Goal: Check status: Check status

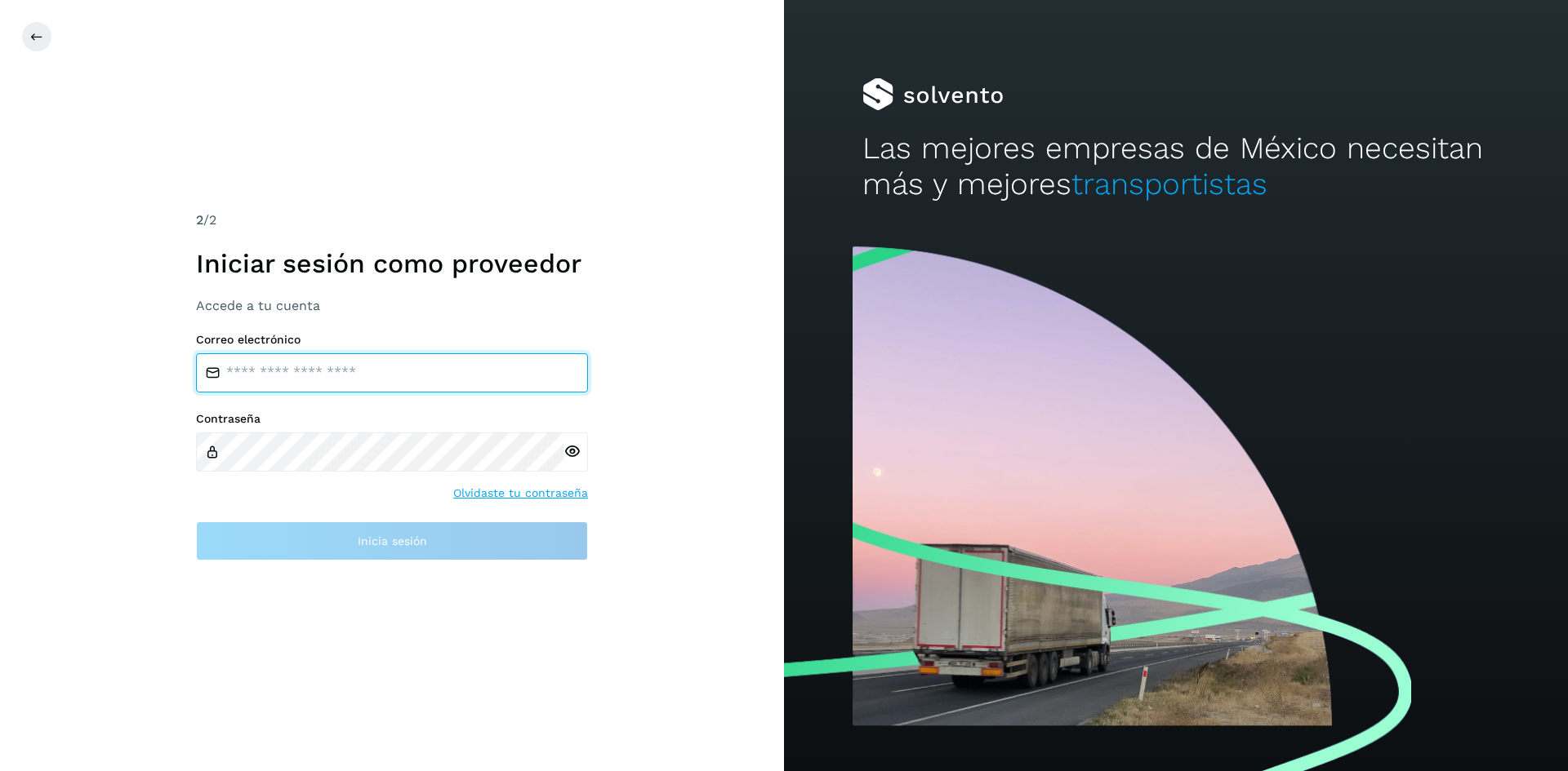
type input "**********"
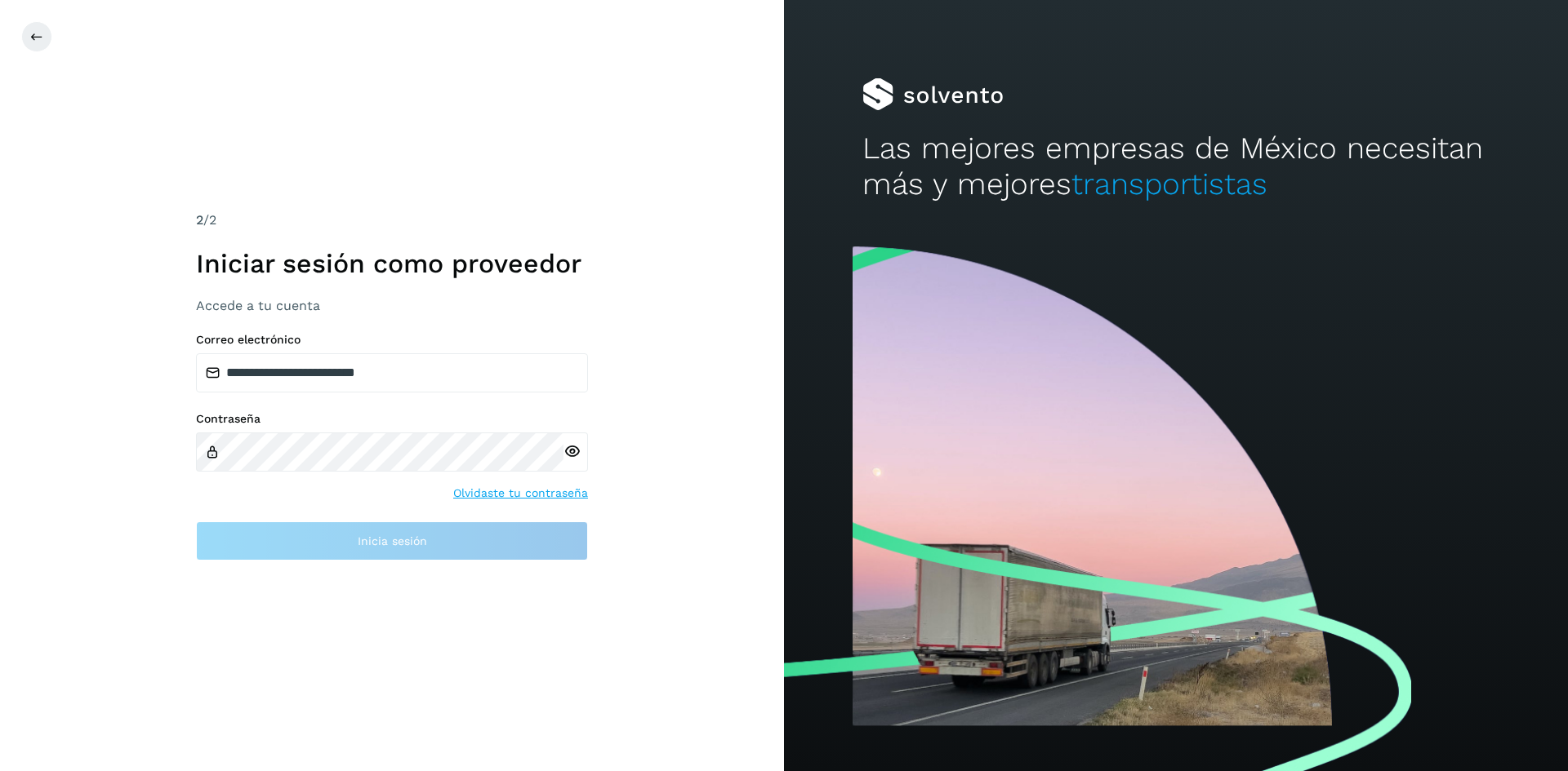
click at [570, 454] on icon at bounding box center [571, 451] width 17 height 17
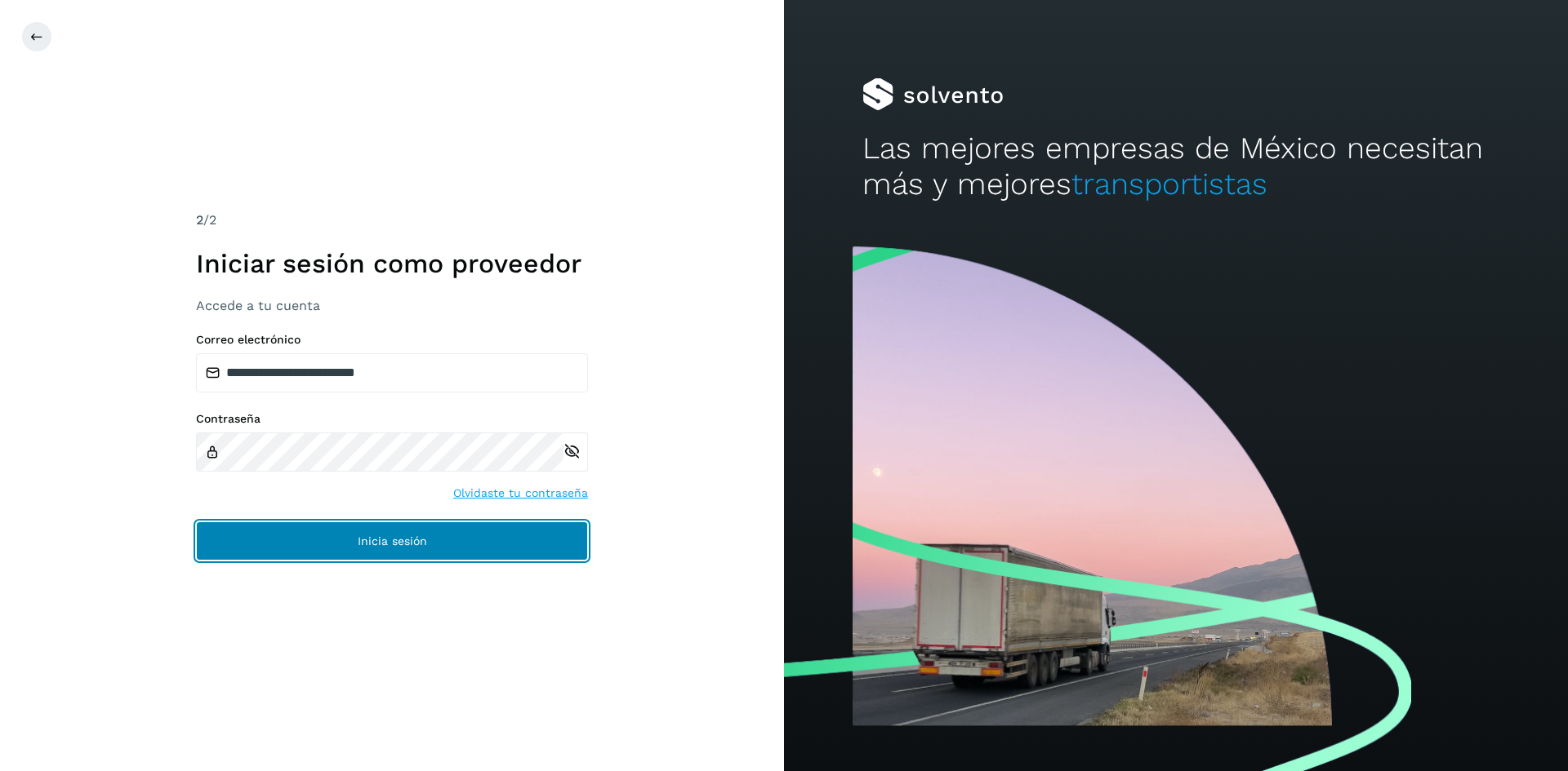
click at [489, 528] on button "Inicia sesión" at bounding box center [392, 541] width 392 height 40
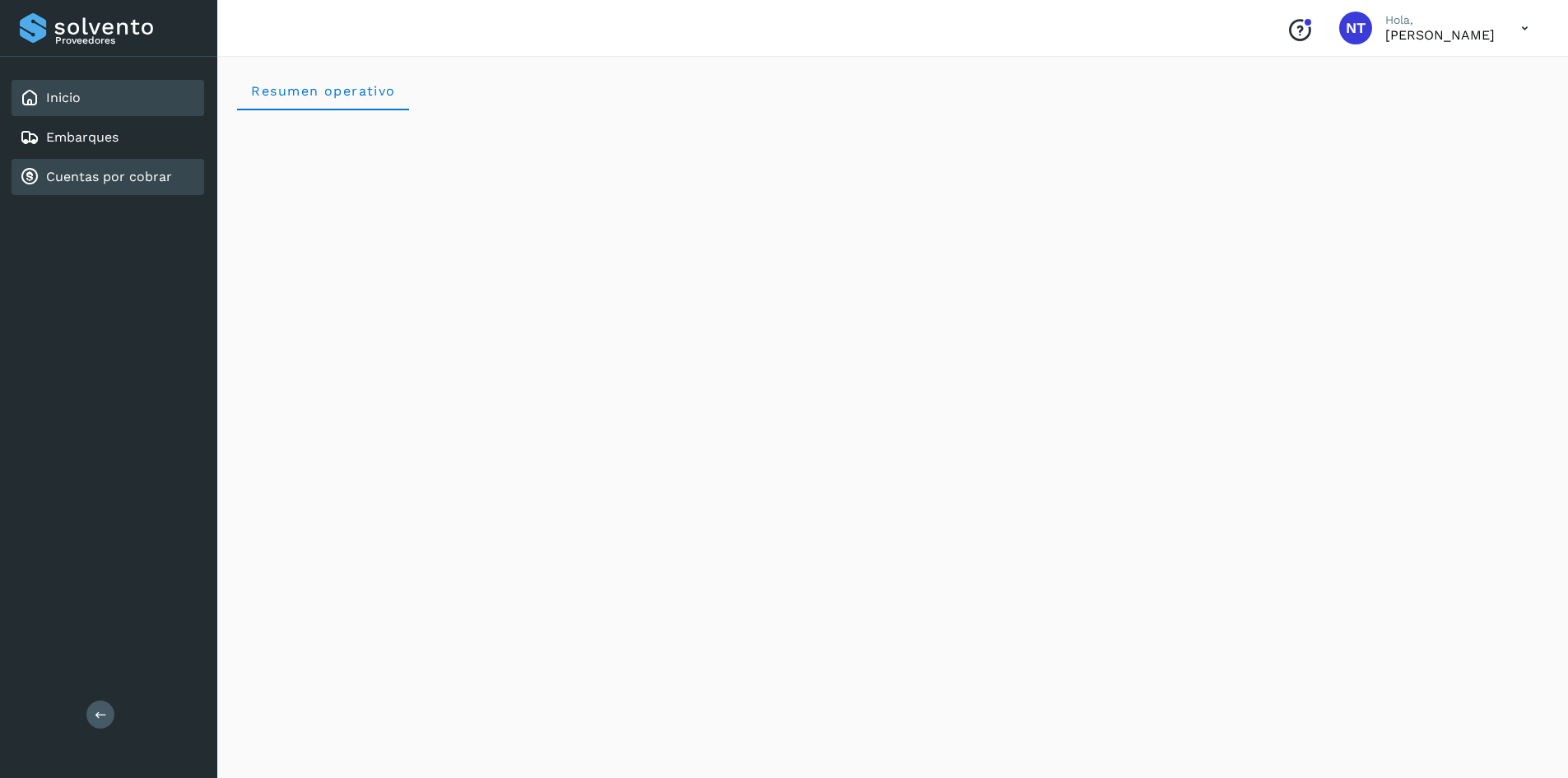
click at [87, 176] on link "Cuentas por cobrar" at bounding box center [109, 177] width 126 height 16
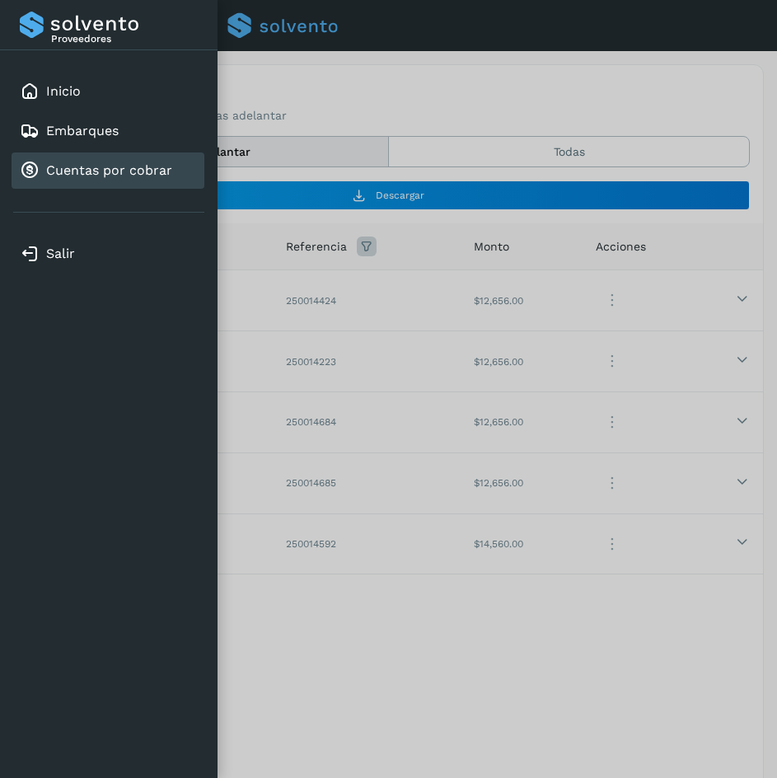
click at [240, 23] on div at bounding box center [388, 389] width 777 height 778
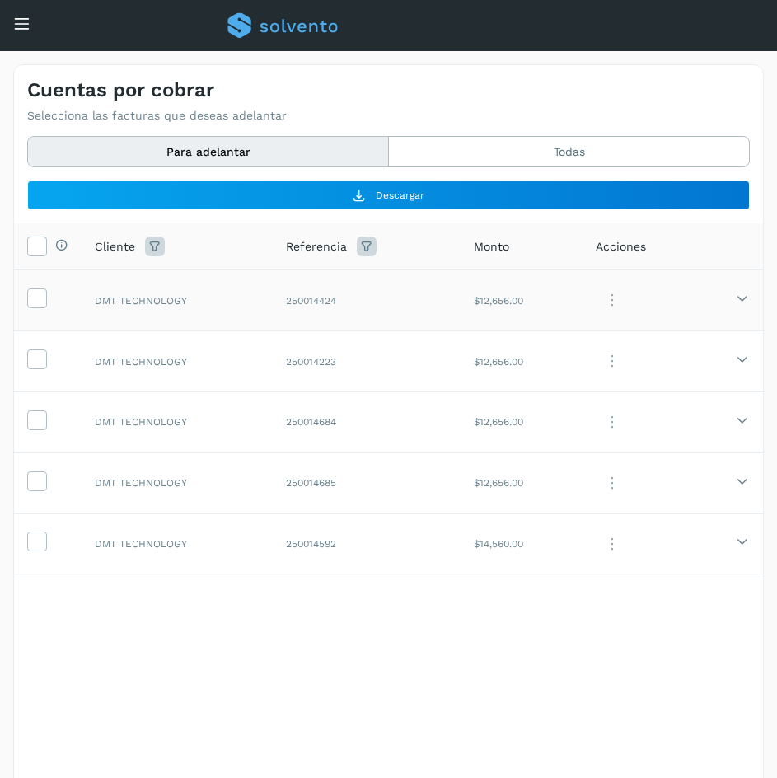
click at [396, 295] on td "250014424" at bounding box center [367, 300] width 188 height 61
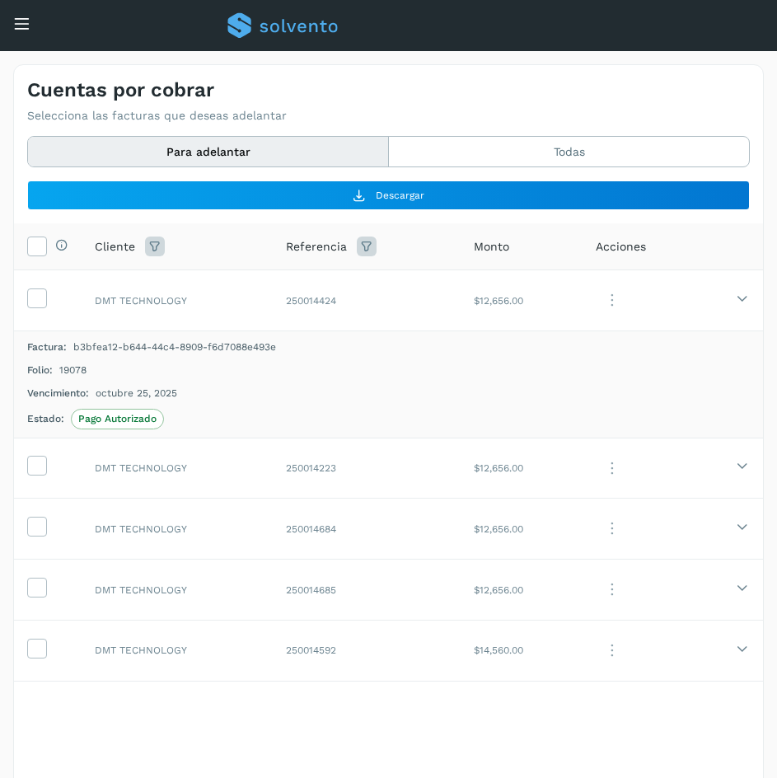
click at [66, 374] on span "19078" at bounding box center [72, 369] width 27 height 15
copy span "19078"
click at [203, 478] on td "DMT TECHNOLOGY" at bounding box center [177, 467] width 191 height 61
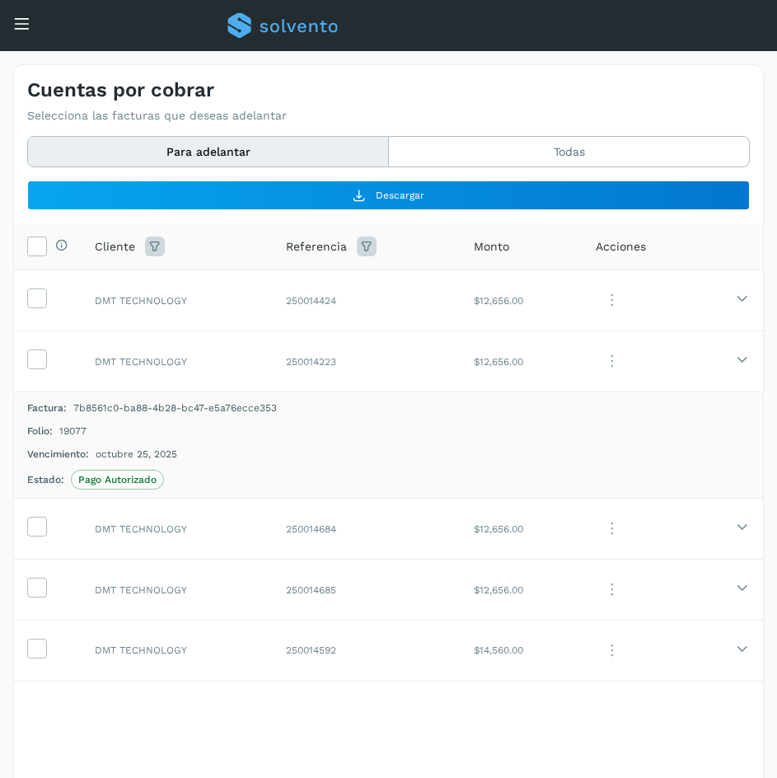
click at [58, 428] on div "Folio: 19077" at bounding box center [388, 430] width 722 height 15
copy span "19077"
click at [222, 520] on td "DMT TECHNOLOGY" at bounding box center [177, 528] width 191 height 61
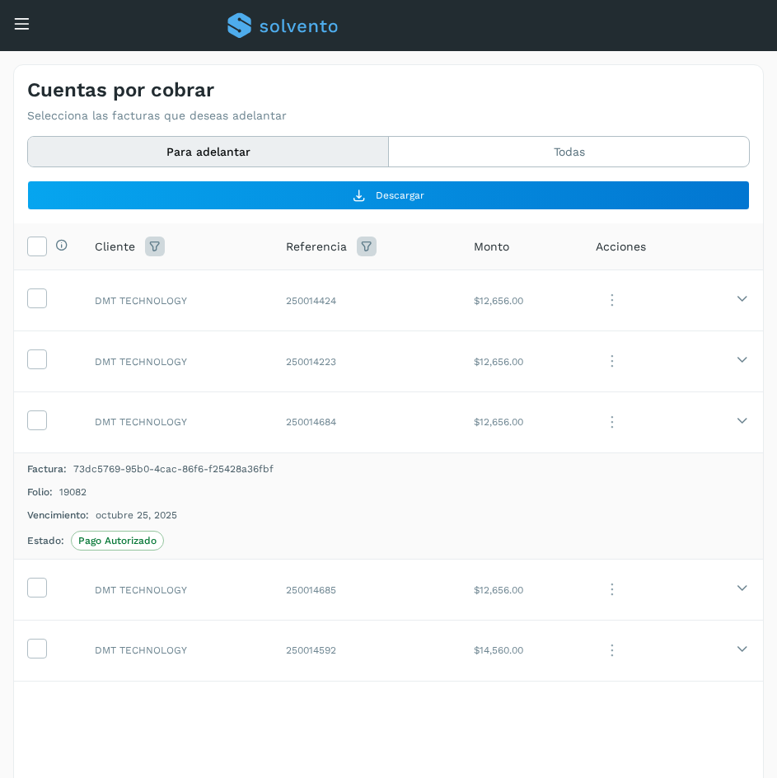
click at [76, 492] on span "19082" at bounding box center [72, 491] width 27 height 15
copy span "19082"
click at [168, 581] on td "DMT TECHNOLOGY" at bounding box center [177, 589] width 191 height 61
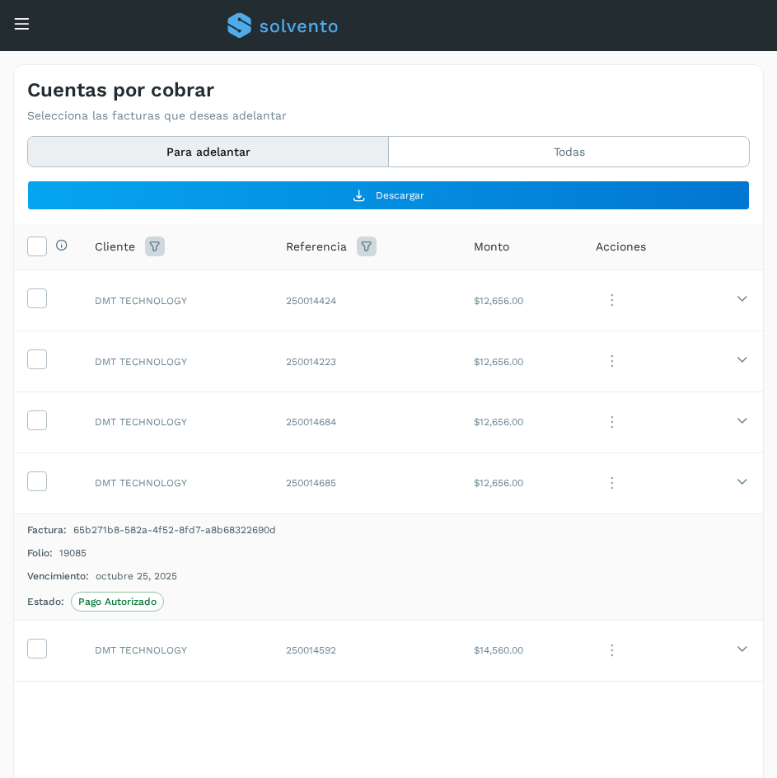
click at [80, 549] on span "19085" at bounding box center [72, 552] width 27 height 15
copy span "19085"
click at [185, 652] on td "DMT TECHNOLOGY" at bounding box center [177, 649] width 191 height 61
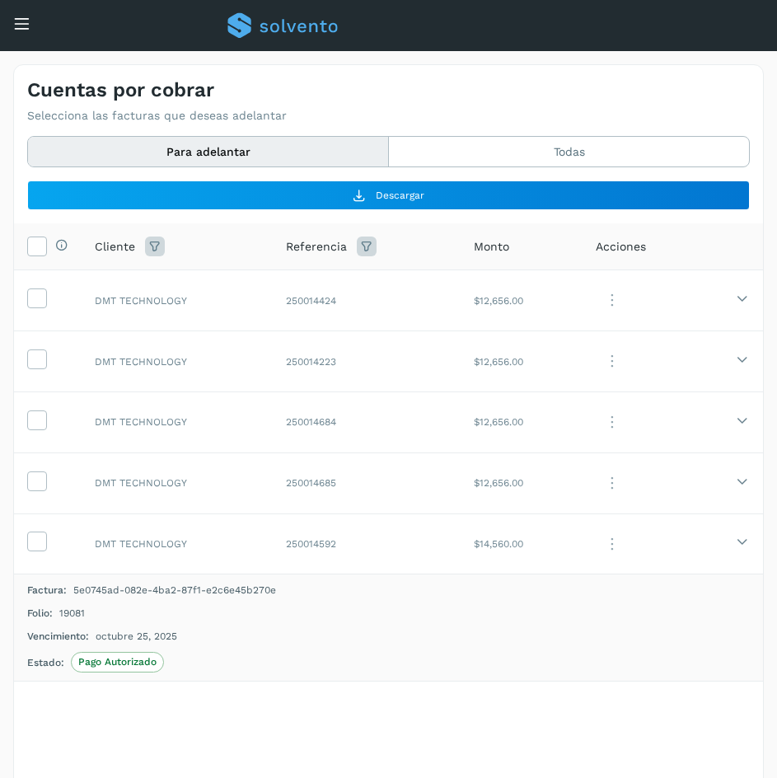
click at [75, 613] on span "19081" at bounding box center [72, 612] width 26 height 15
click at [75, 612] on span "19081" at bounding box center [72, 612] width 26 height 15
drag, startPoint x: 77, startPoint y: 610, endPoint x: 130, endPoint y: 598, distance: 54.8
click at [78, 609] on span "19081" at bounding box center [72, 612] width 26 height 15
copy span "19081"
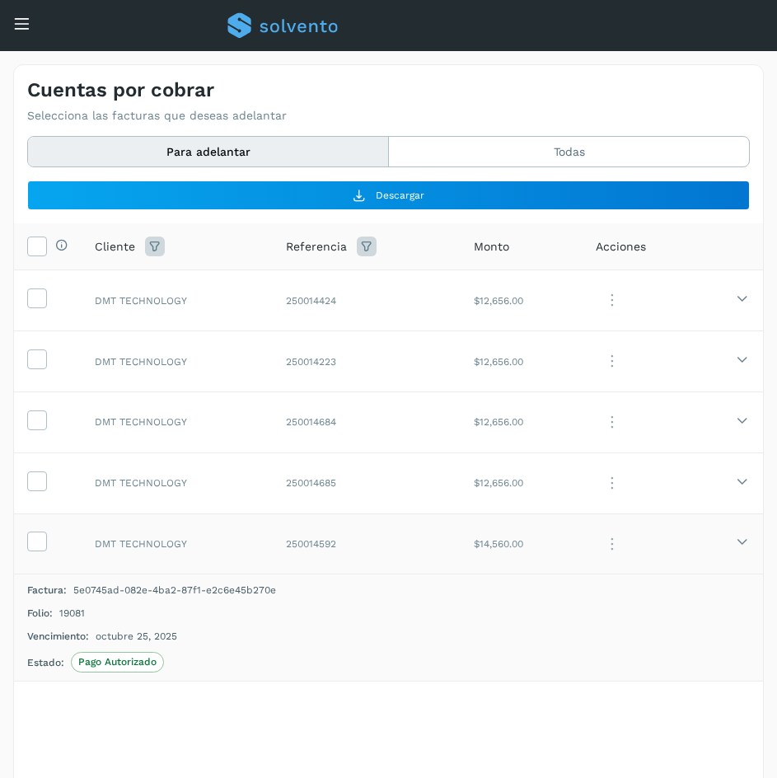
click at [433, 541] on td "250014592" at bounding box center [367, 543] width 188 height 61
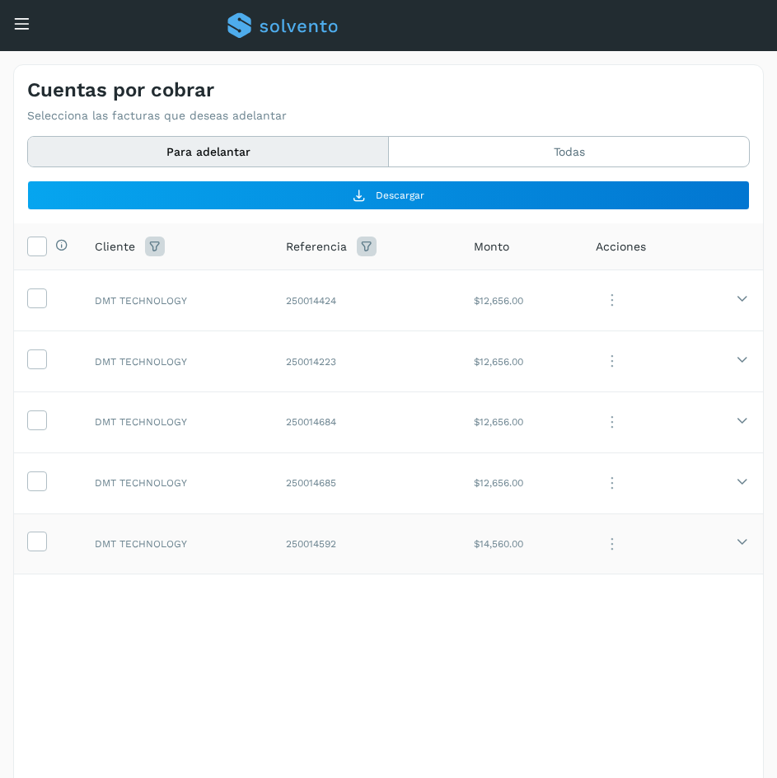
click at [433, 541] on td "250014592" at bounding box center [367, 543] width 188 height 61
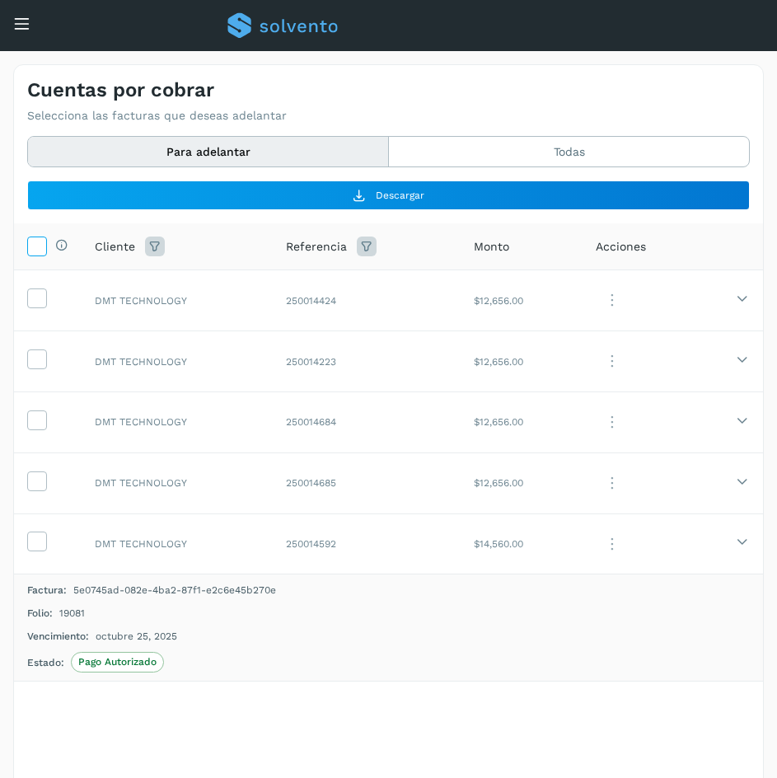
click at [39, 250] on icon at bounding box center [36, 244] width 17 height 17
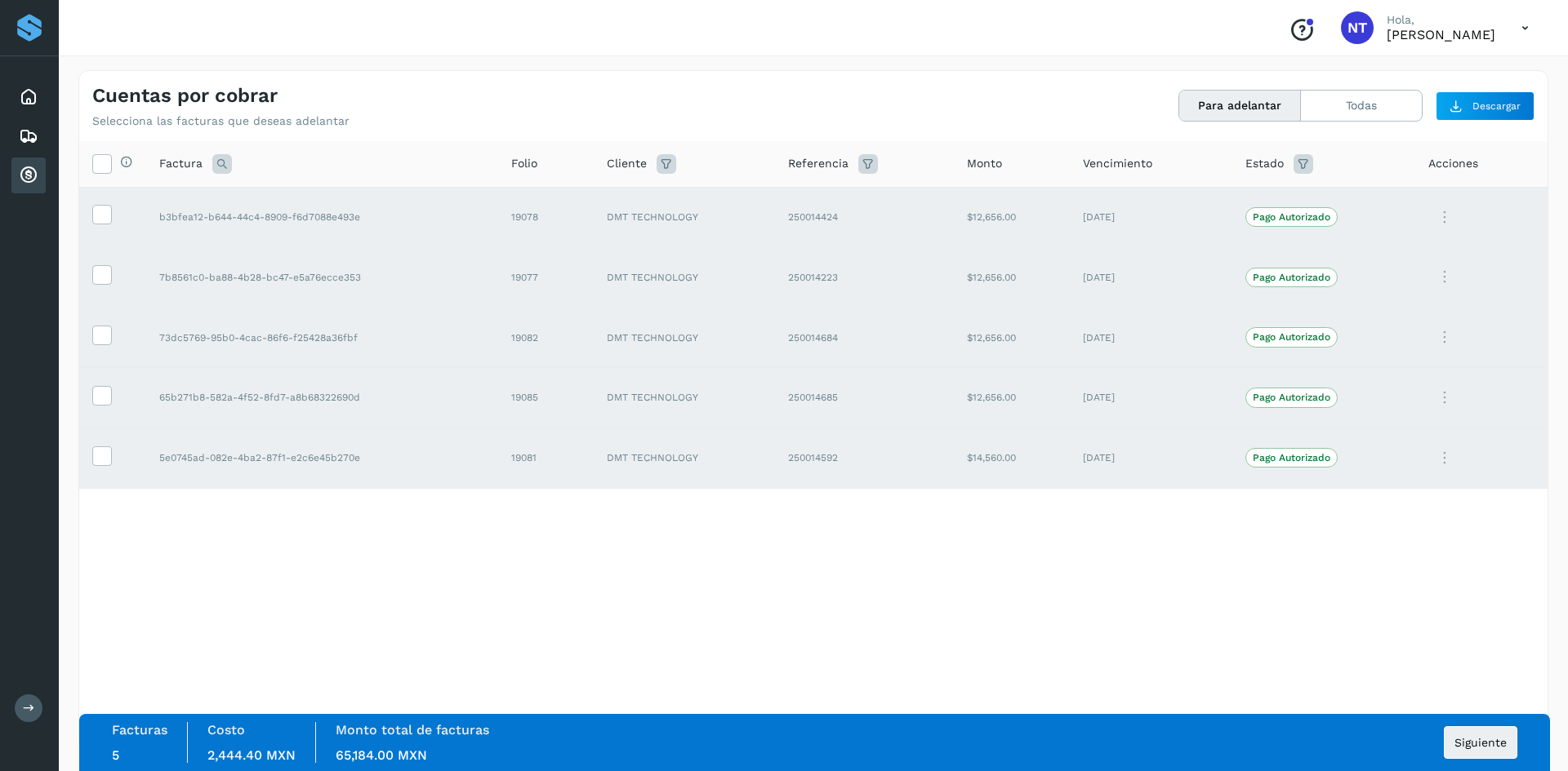
click at [1520, 30] on icon at bounding box center [1524, 29] width 34 height 34
click at [1423, 68] on div "Cerrar sesión" at bounding box center [1443, 72] width 194 height 31
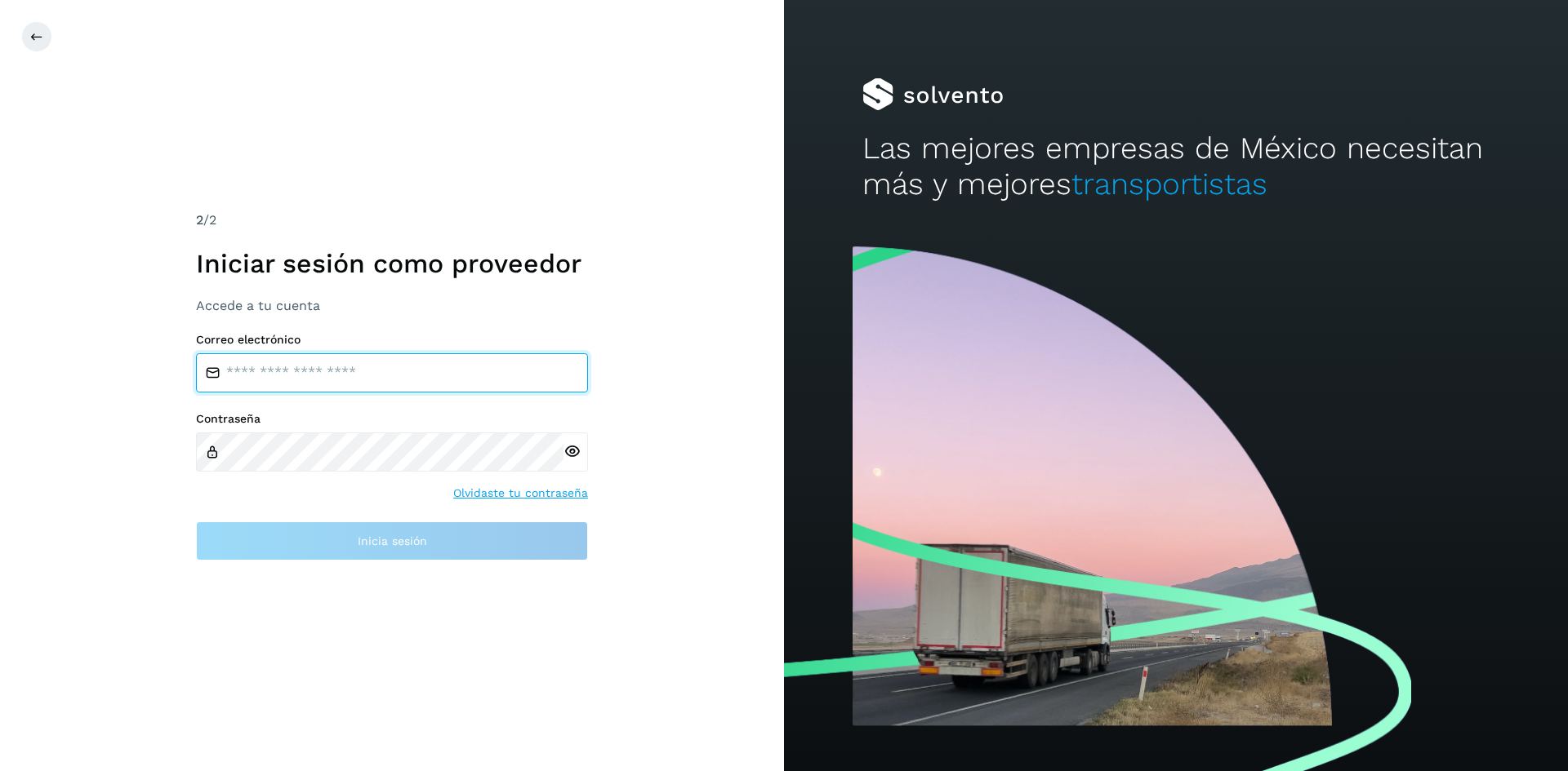
type input "**********"
